Goal: Information Seeking & Learning: Learn about a topic

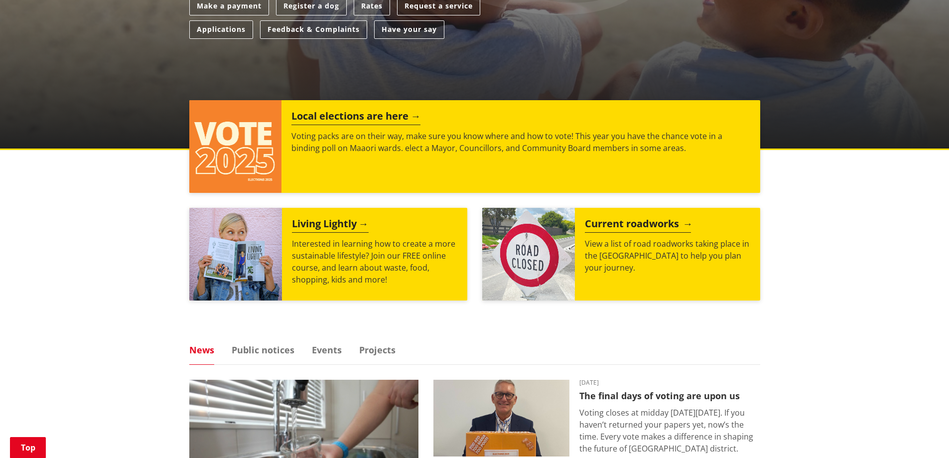
scroll to position [349, 0]
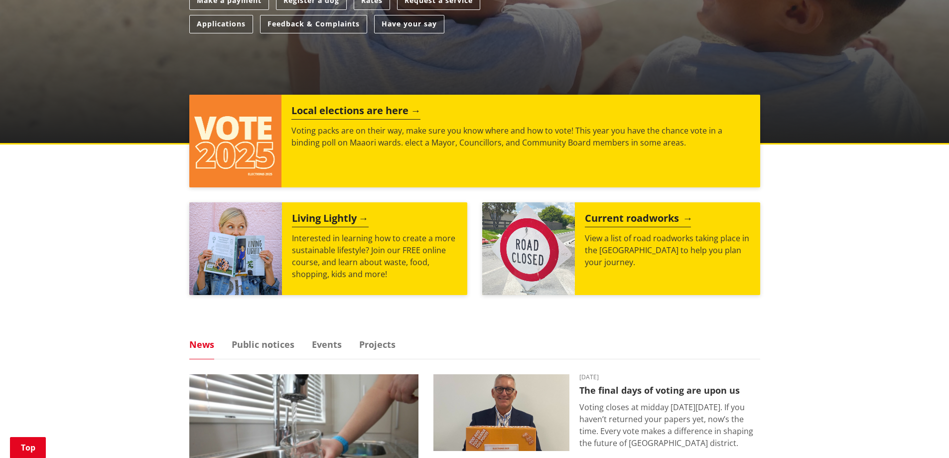
click at [621, 223] on h2 "Current roadworks" at bounding box center [638, 219] width 106 height 15
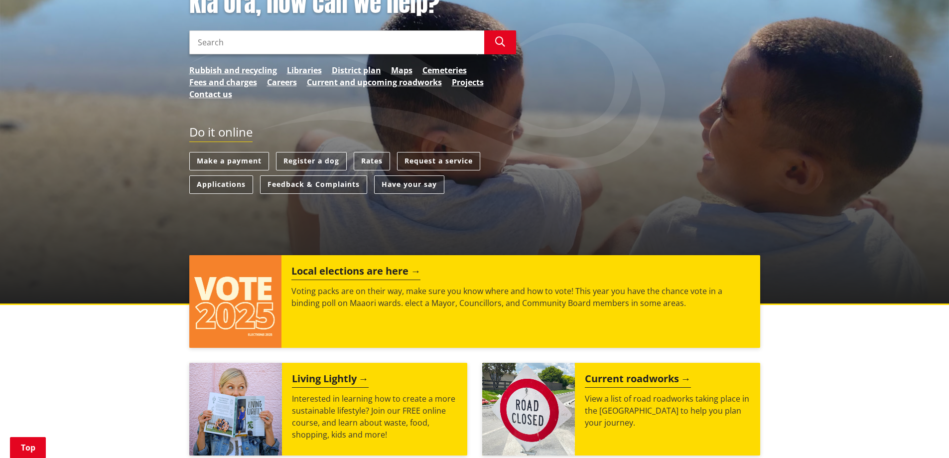
scroll to position [149, 0]
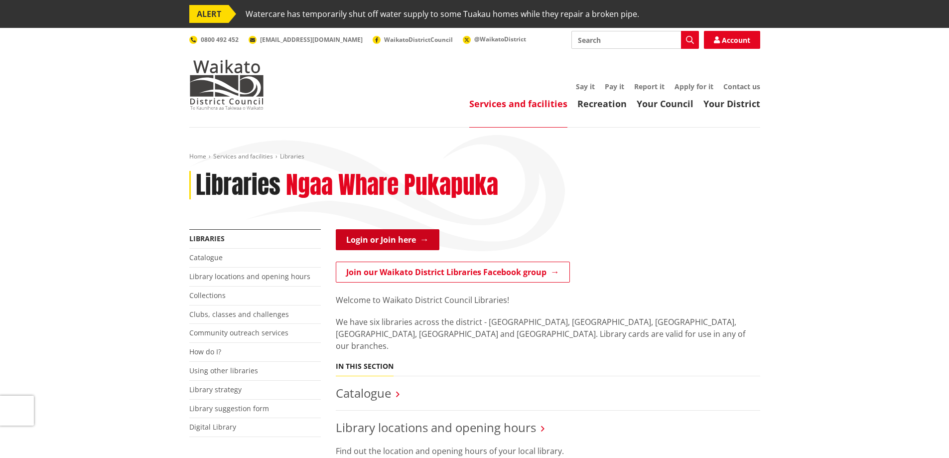
click at [382, 238] on link "Login or Join here" at bounding box center [388, 239] width 104 height 21
